Goal: Task Accomplishment & Management: Manage account settings

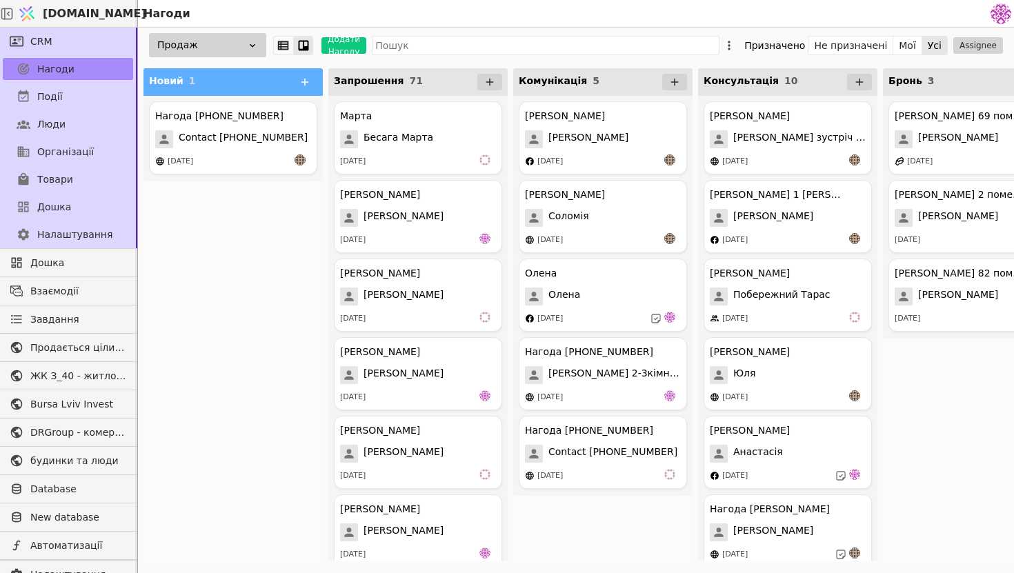
click at [219, 152] on div "Нагода [PHONE_NUMBER] Contact [PHONE_NUMBER] [DATE]" at bounding box center [233, 137] width 168 height 73
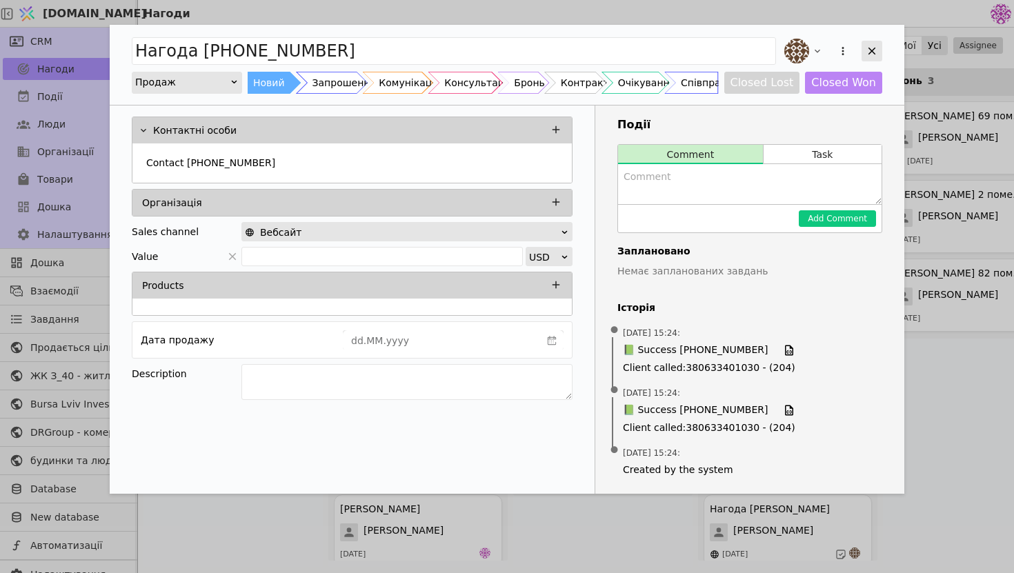
click at [876, 52] on icon "Add Opportunity" at bounding box center [871, 51] width 12 height 12
